Goal: Find specific page/section: Find specific page/section

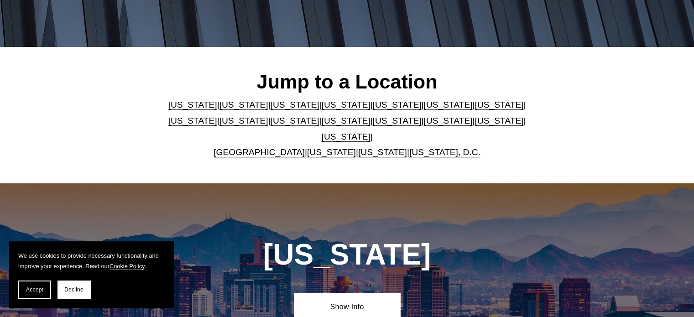
scroll to position [215, 0]
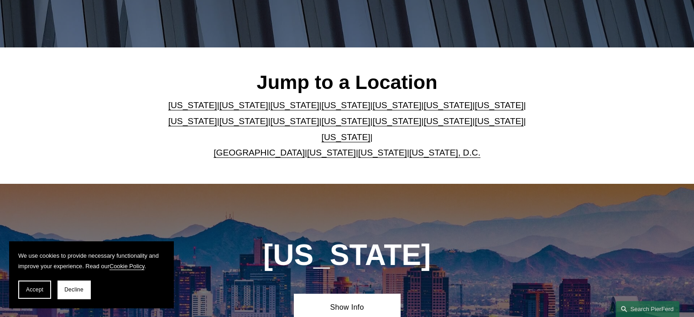
click at [371, 132] on link "[US_STATE]" at bounding box center [346, 137] width 49 height 10
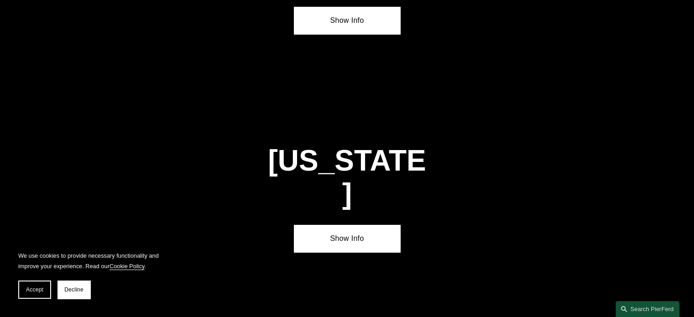
scroll to position [3084, 0]
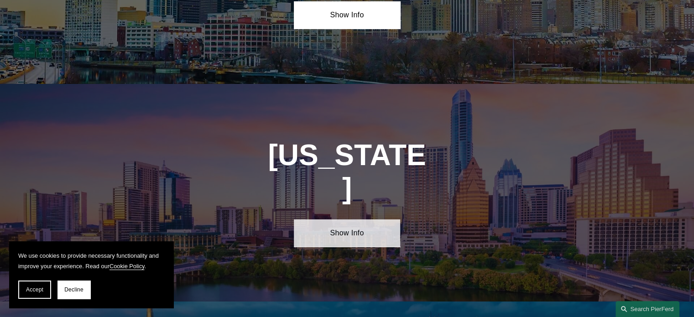
click at [362, 220] on link "Show Info" at bounding box center [347, 233] width 106 height 27
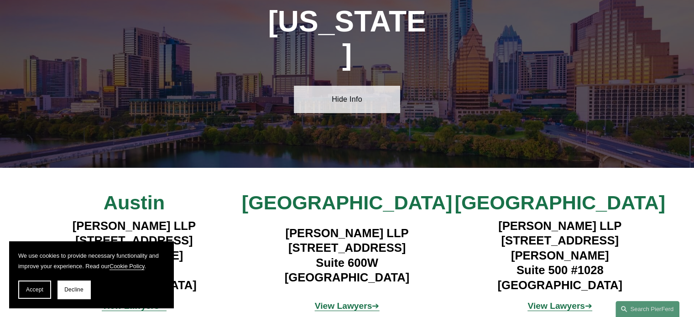
scroll to position [3219, 0]
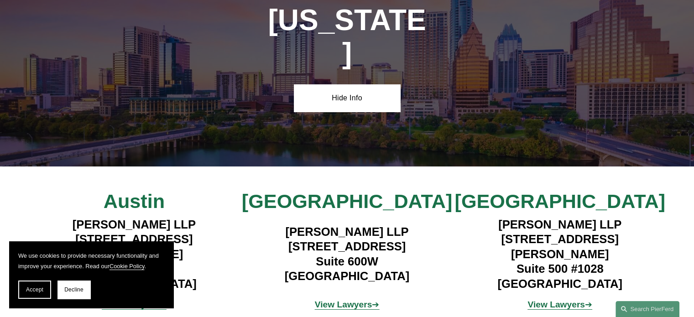
click at [335, 297] on p "View Lawyers ➔" at bounding box center [347, 305] width 213 height 16
click at [343, 300] on strong "View Lawyers" at bounding box center [344, 305] width 58 height 10
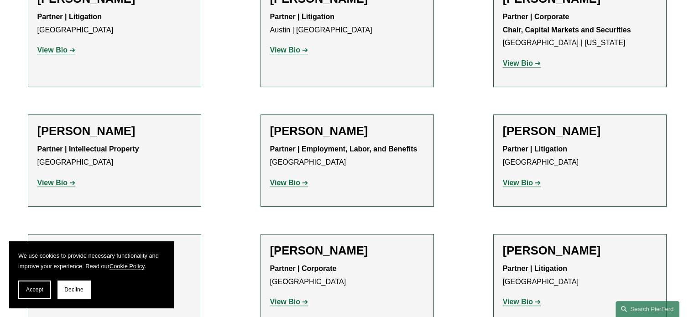
scroll to position [488, 0]
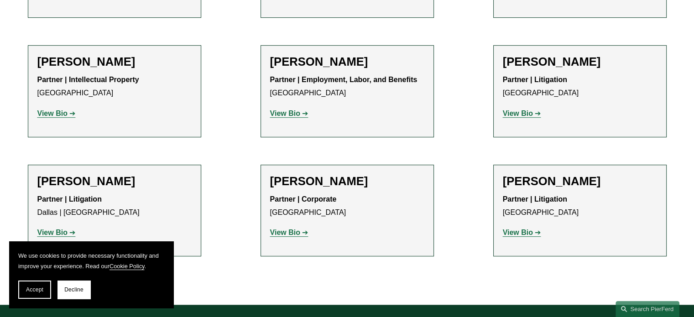
click at [520, 115] on strong "View Bio" at bounding box center [518, 114] width 30 height 8
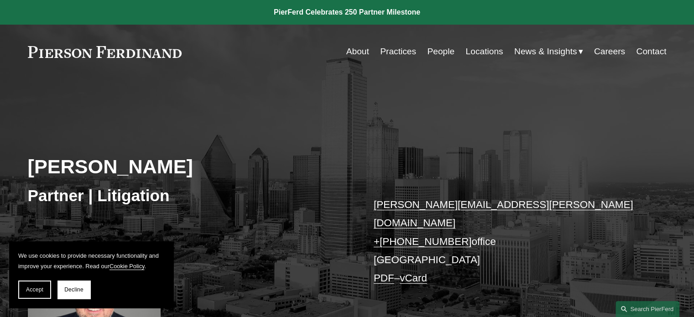
click at [442, 56] on link "People" at bounding box center [440, 51] width 27 height 17
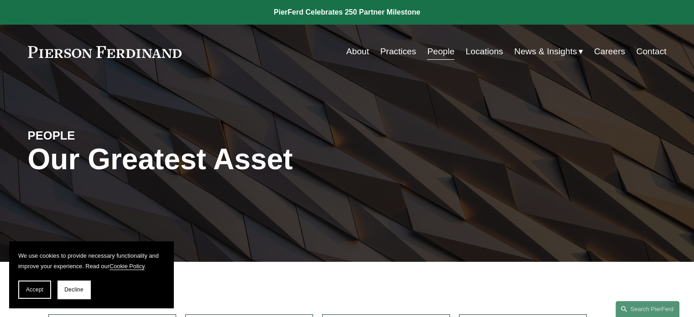
click at [100, 7] on link at bounding box center [347, 12] width 694 height 25
